Goal: Transaction & Acquisition: Purchase product/service

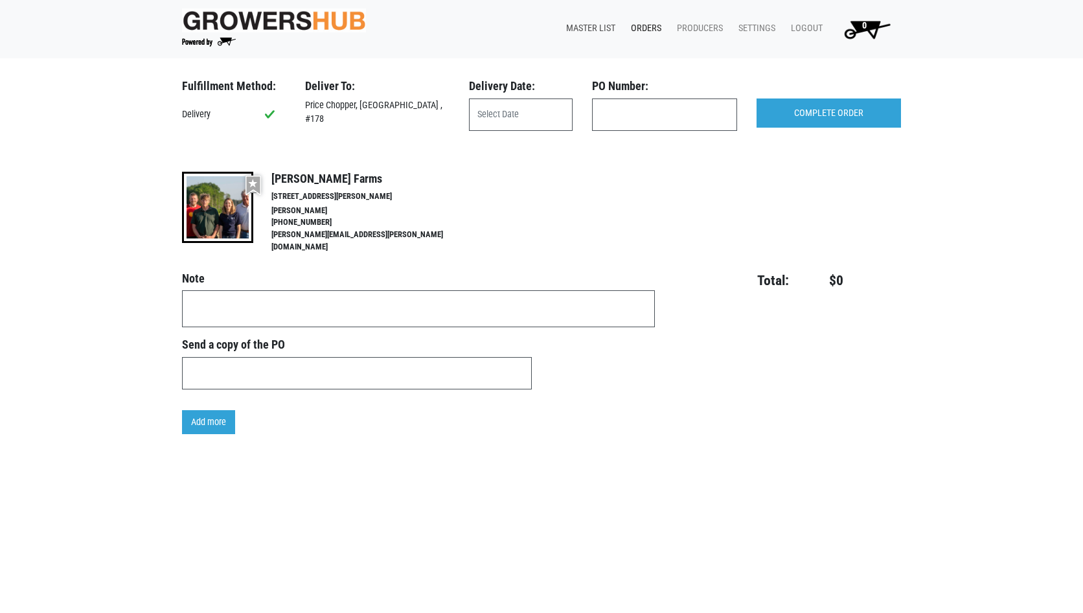
click at [589, 22] on link "Master List" at bounding box center [588, 28] width 65 height 25
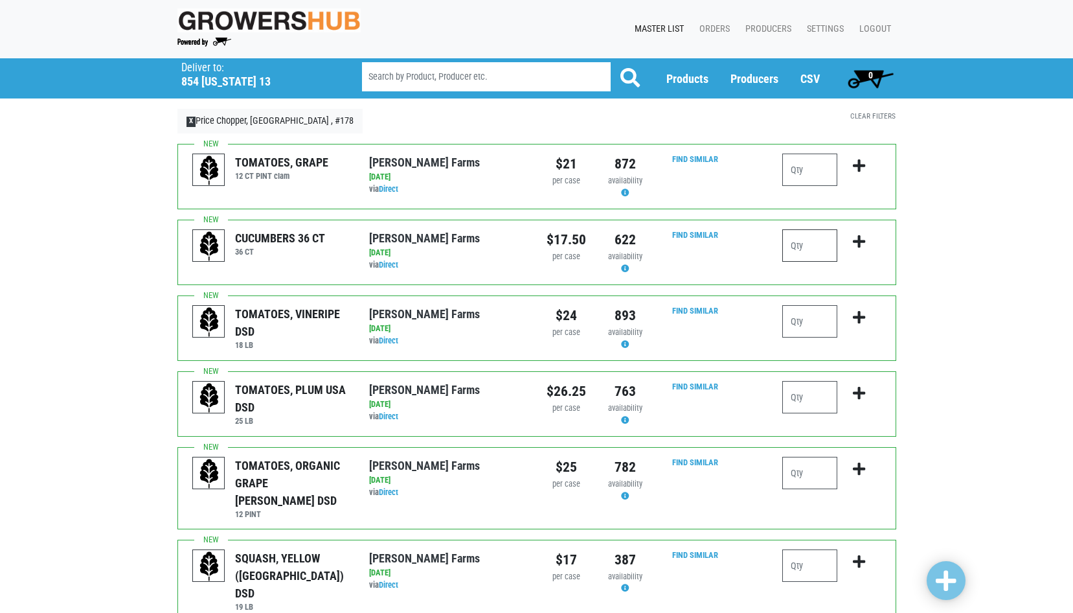
click at [817, 247] on input "number" at bounding box center [809, 245] width 55 height 32
type input "2"
click at [819, 404] on input "number" at bounding box center [809, 397] width 55 height 32
type input "2"
click at [814, 469] on input "number" at bounding box center [809, 473] width 55 height 32
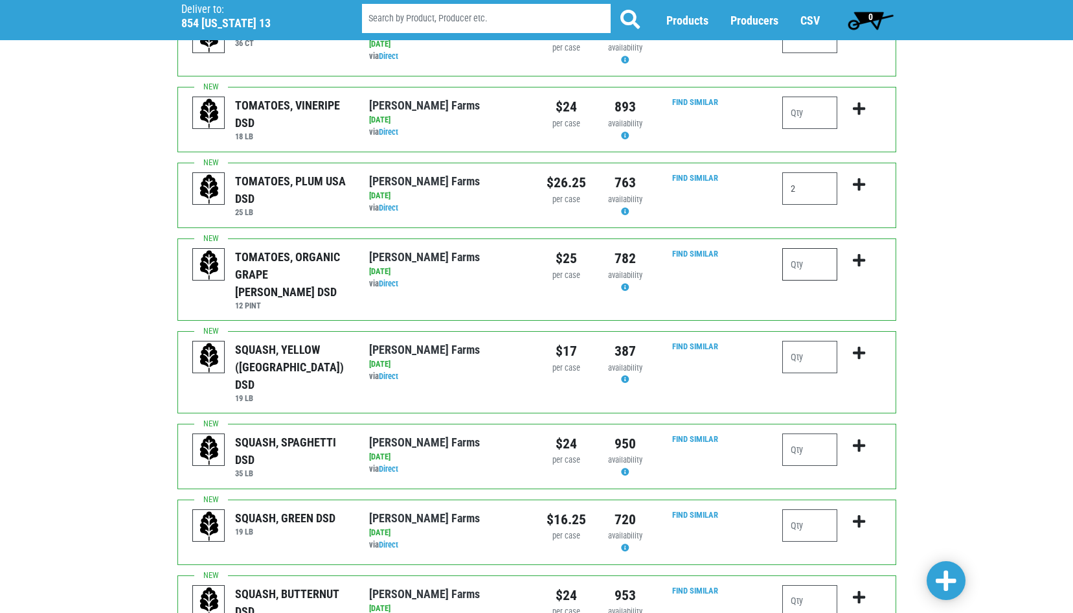
scroll to position [259, 0]
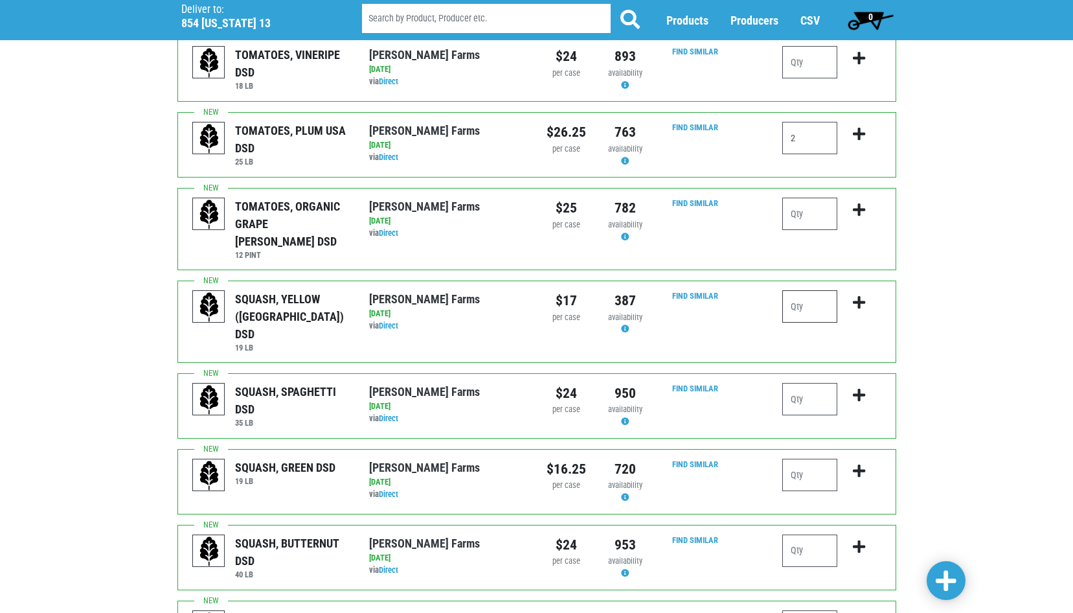
click at [807, 294] on input "number" at bounding box center [809, 306] width 55 height 32
type input "2"
click at [800, 458] on input "number" at bounding box center [809, 474] width 55 height 32
type input "3"
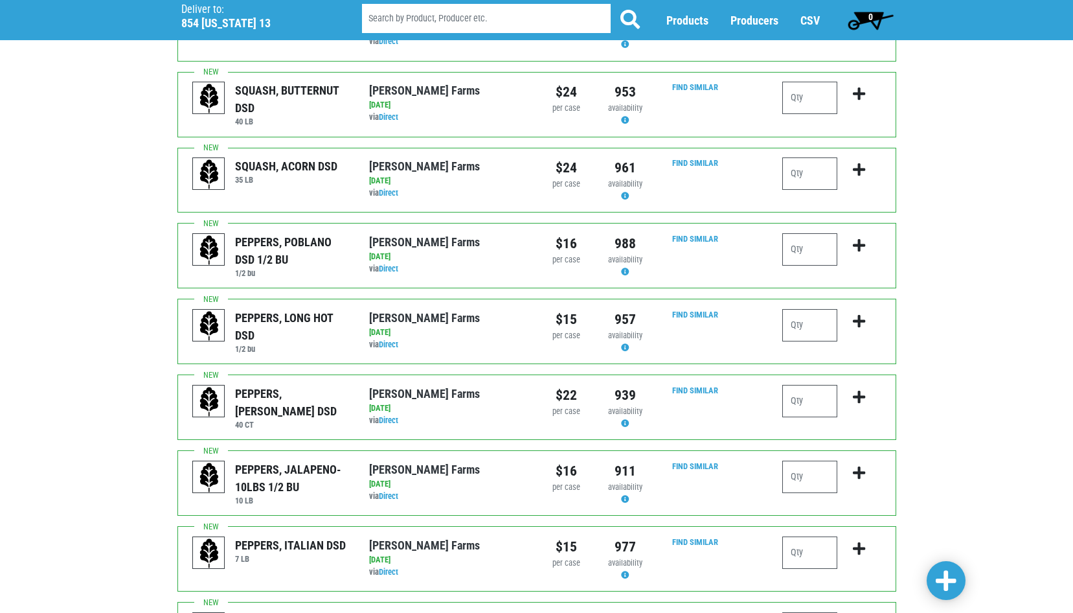
scroll to position [712, 0]
type input "4"
click at [819, 460] on input "number" at bounding box center [809, 476] width 55 height 32
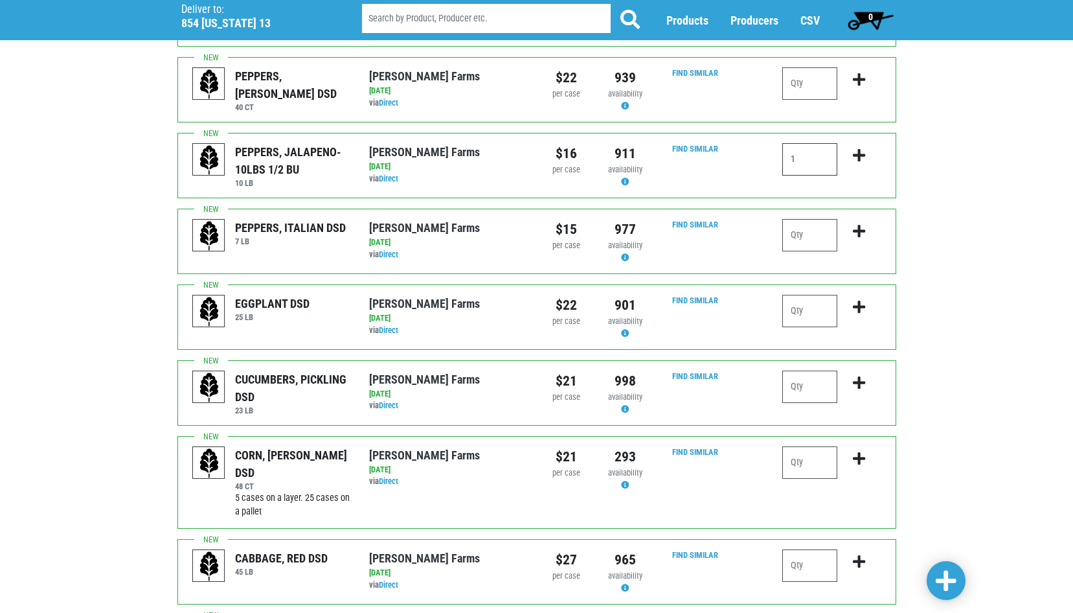
scroll to position [1036, 0]
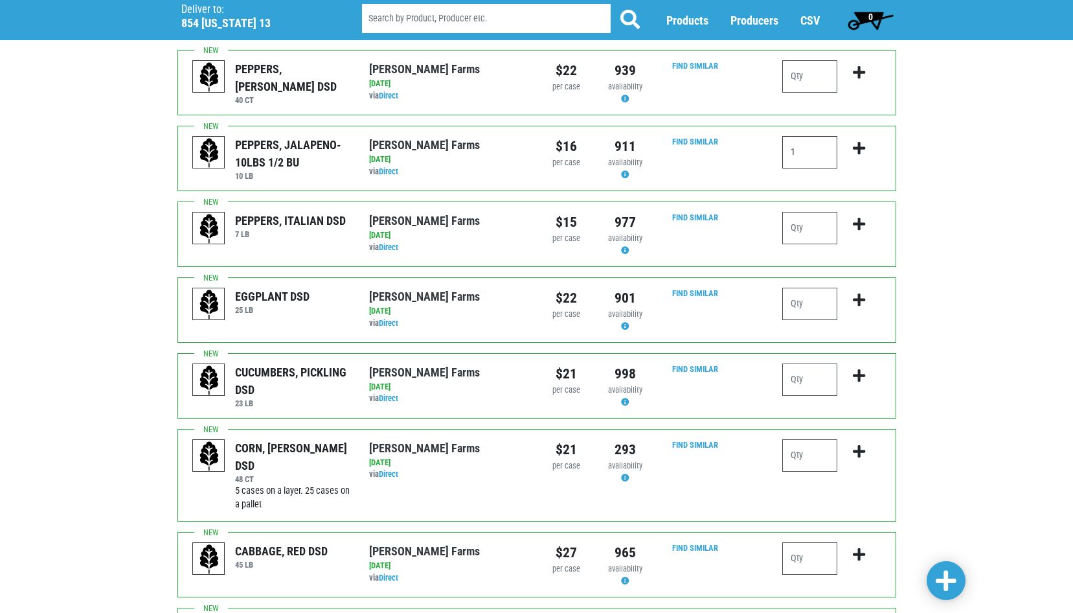
type input "1"
click at [810, 439] on input "number" at bounding box center [809, 455] width 55 height 32
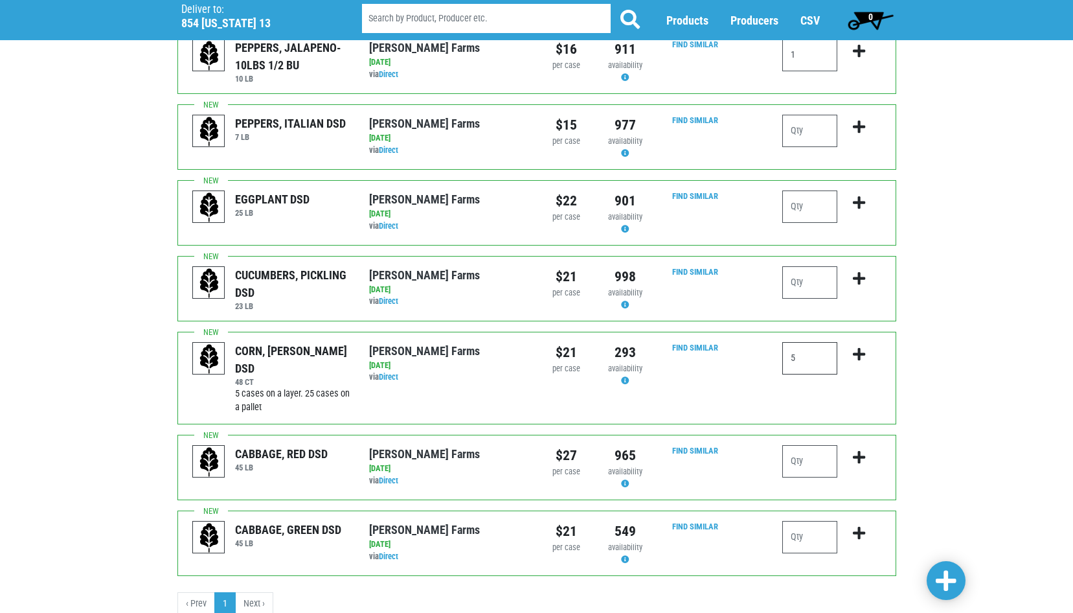
scroll to position [1145, 0]
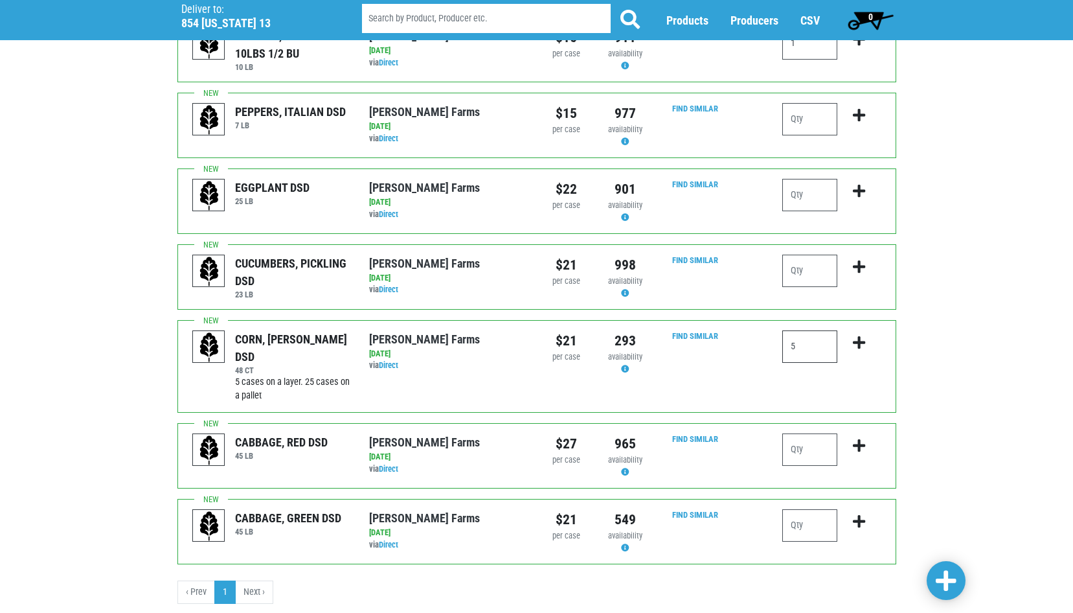
type input "5"
click at [956, 587] on link at bounding box center [946, 580] width 39 height 39
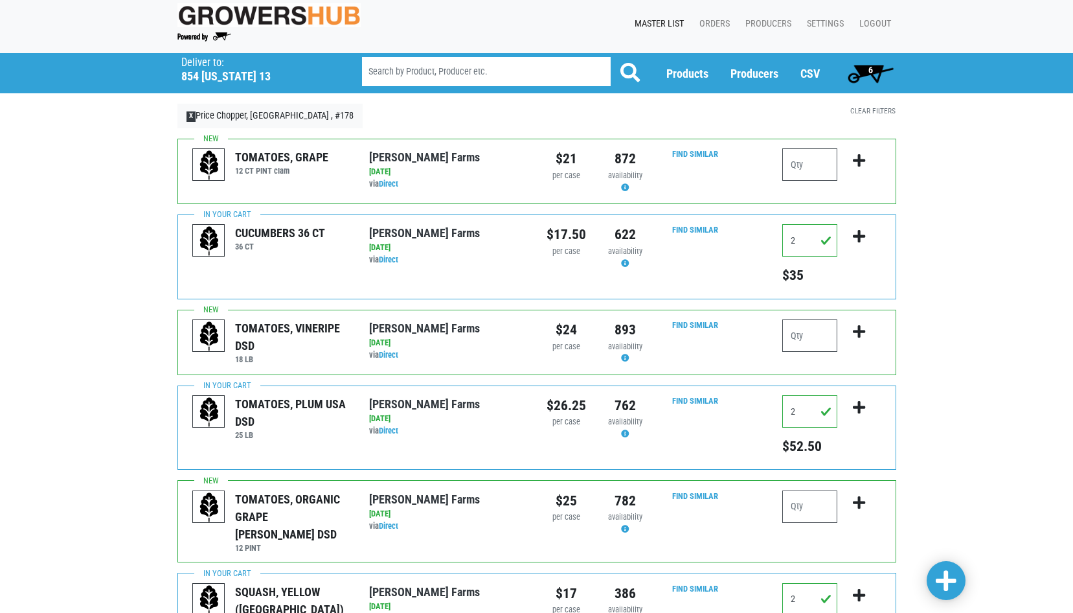
scroll to position [0, 0]
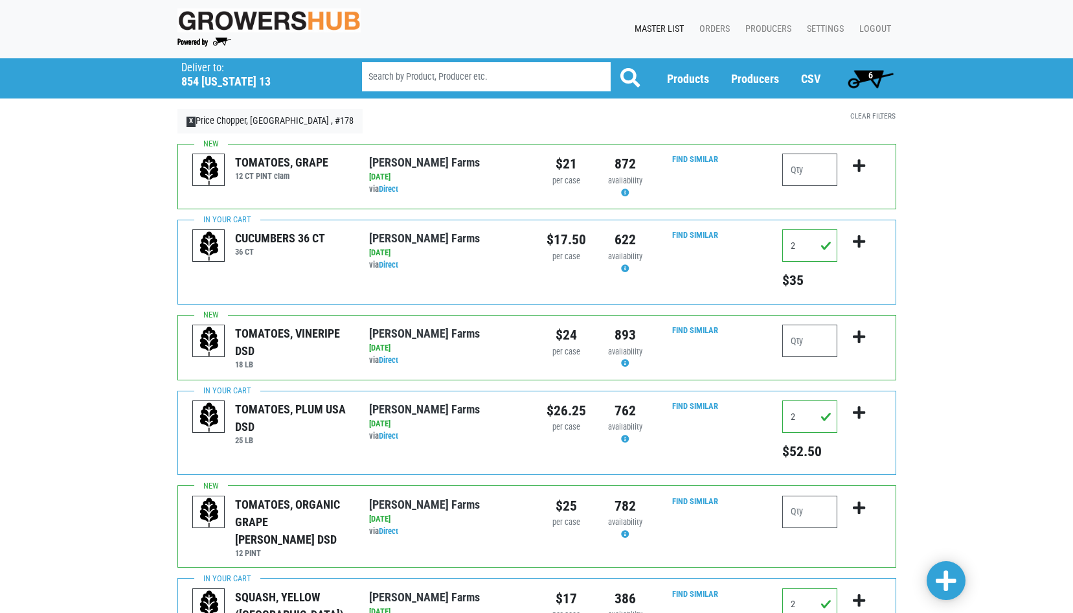
click at [874, 77] on span "6" at bounding box center [871, 78] width 58 height 26
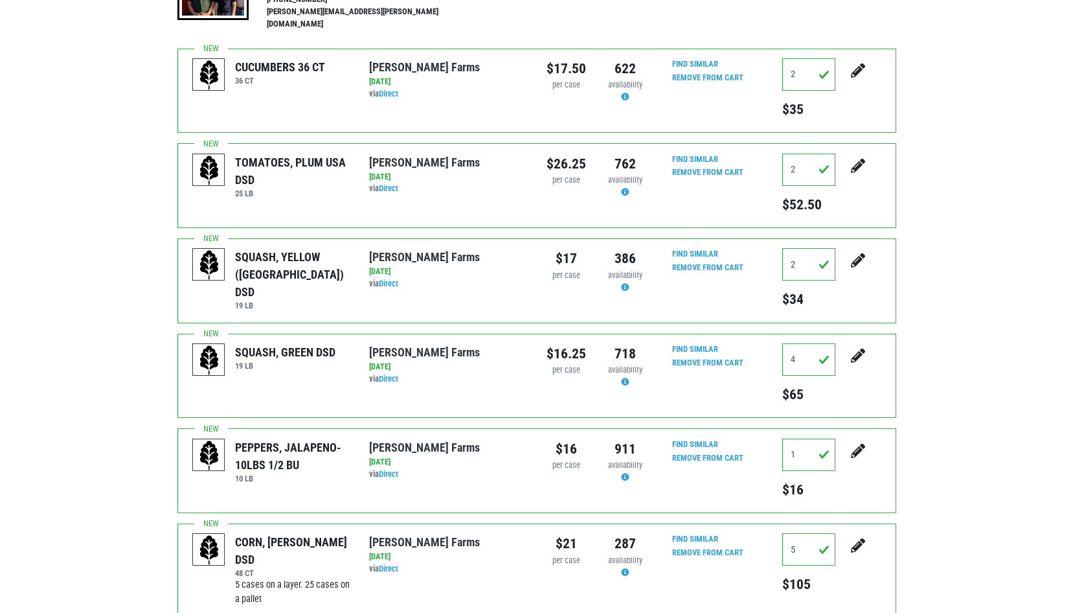
scroll to position [259, 0]
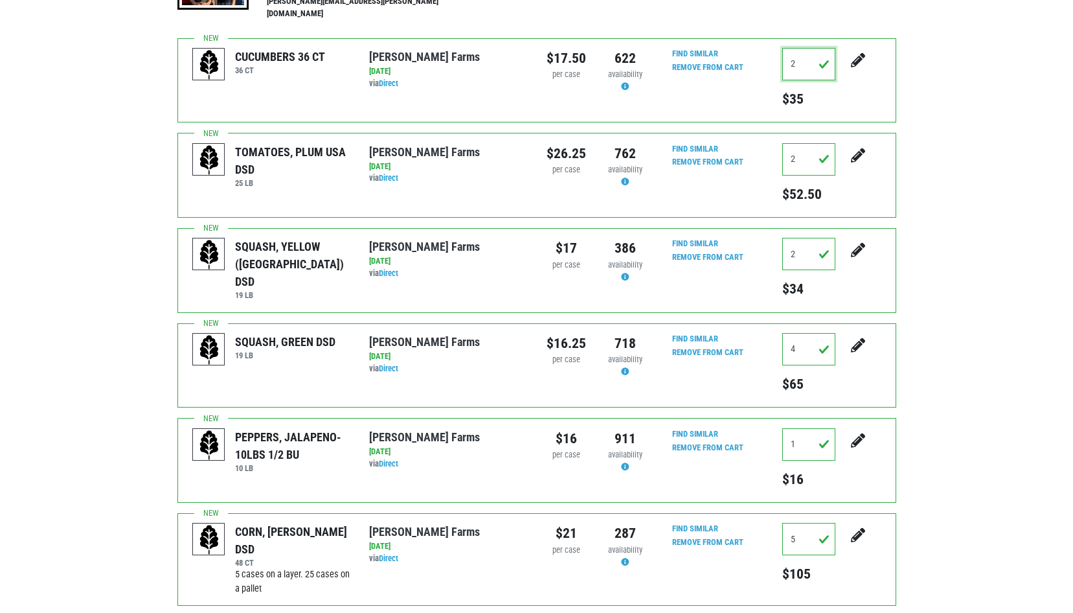
click at [797, 52] on input "2" at bounding box center [808, 64] width 53 height 32
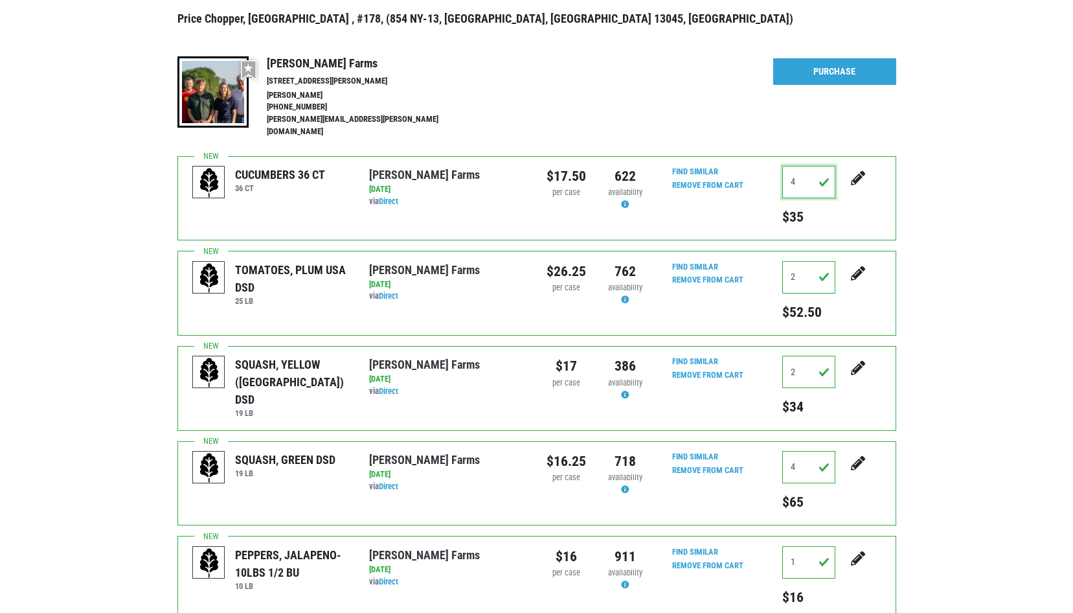
scroll to position [31, 0]
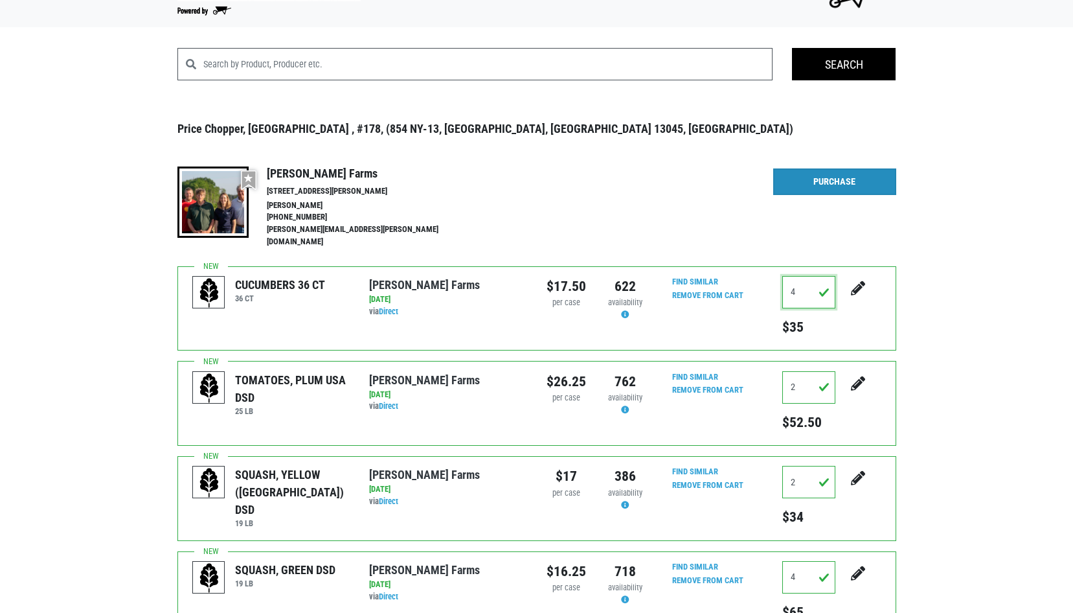
type input "4"
click at [833, 185] on link "Purchase" at bounding box center [834, 181] width 123 height 27
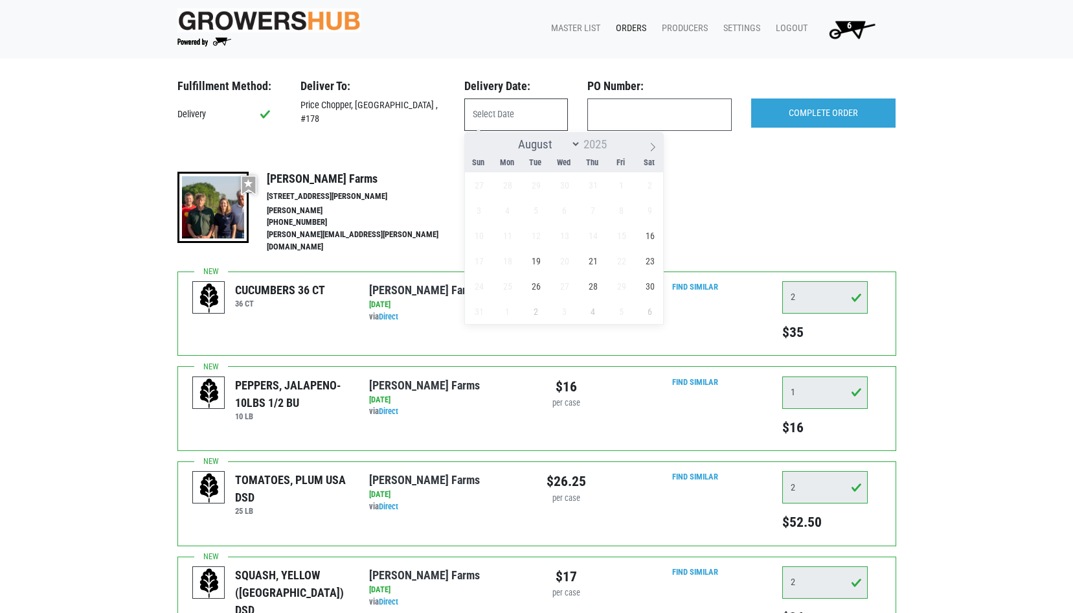
click at [528, 120] on input "text" at bounding box center [516, 114] width 104 height 32
click at [655, 236] on span "16" at bounding box center [649, 235] width 25 height 25
type input "[DATE]"
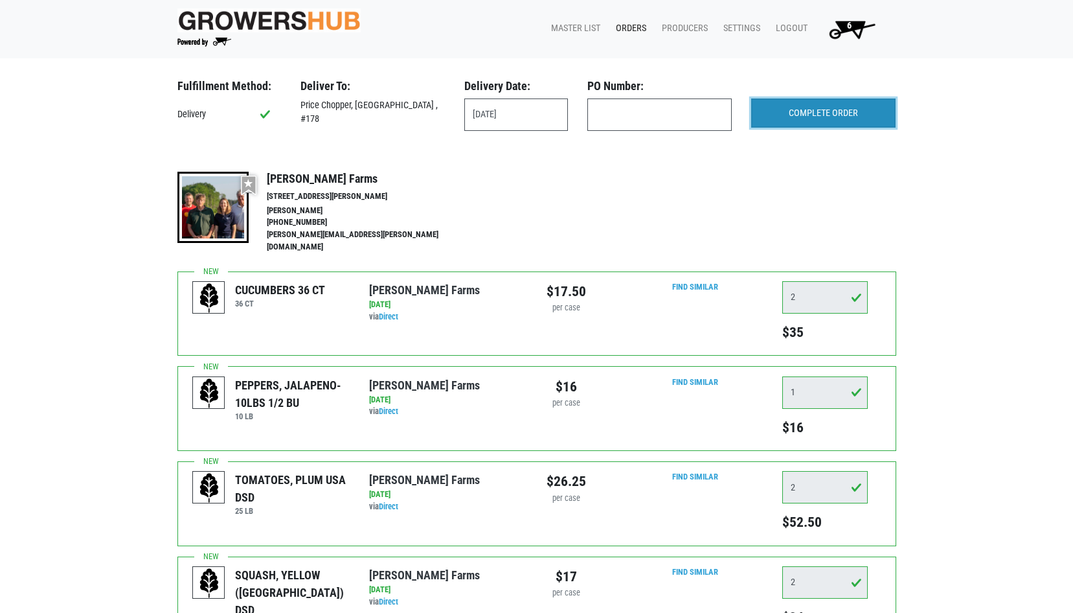
click at [828, 119] on input "COMPLETE ORDER" at bounding box center [823, 113] width 144 height 30
